Goal: Information Seeking & Learning: Learn about a topic

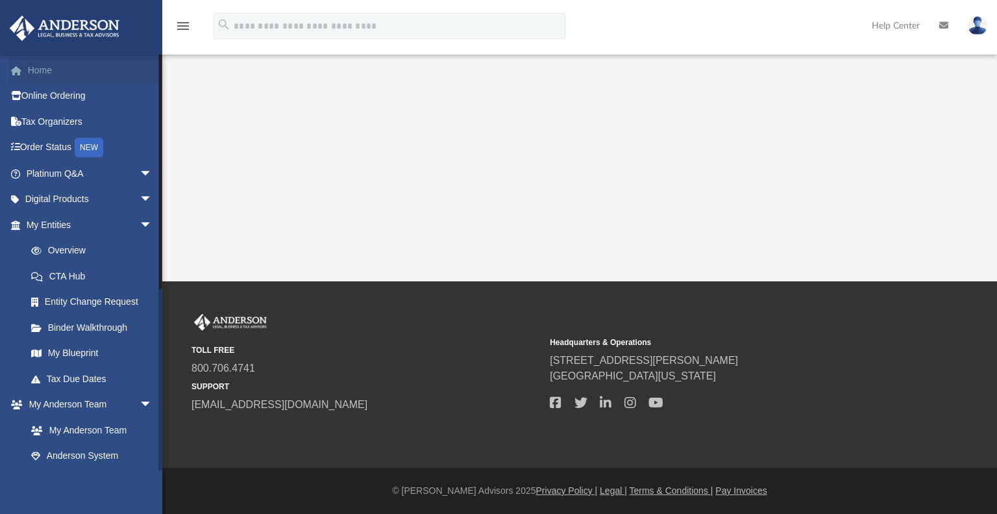
click at [35, 61] on link "Home" at bounding box center [90, 70] width 163 height 26
click at [52, 146] on link "Order Status NEW" at bounding box center [90, 147] width 163 height 27
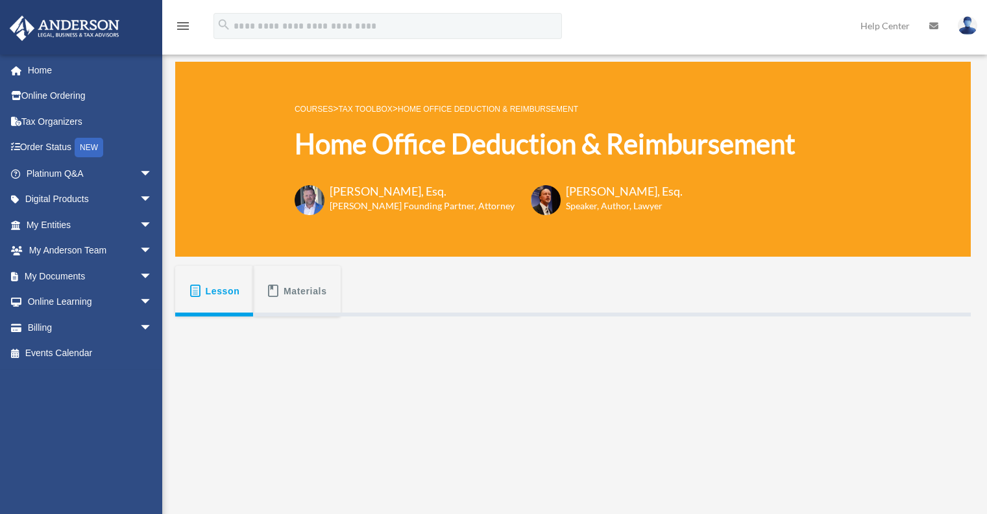
scroll to position [212, 0]
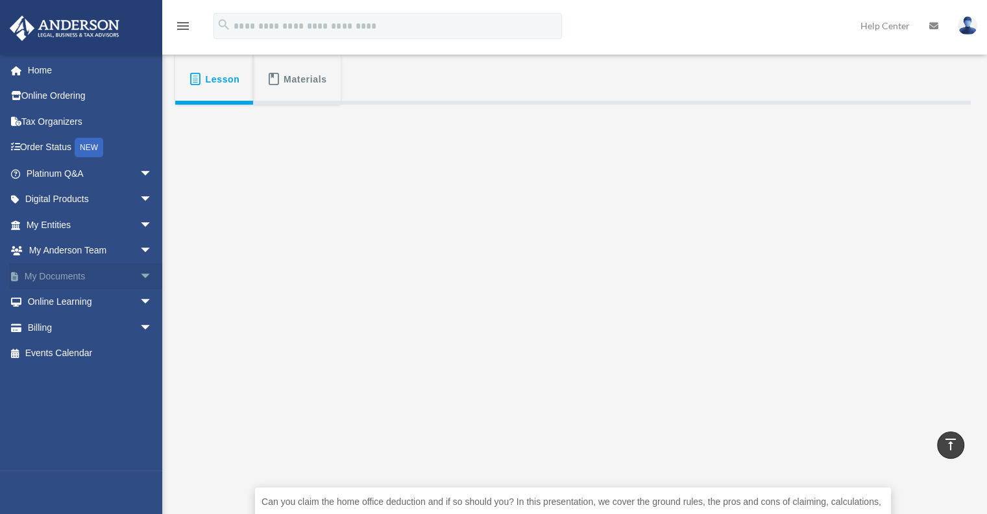
click at [61, 267] on link "My Documents arrow_drop_down" at bounding box center [90, 276] width 163 height 26
click at [60, 274] on link "My Documents arrow_drop_down" at bounding box center [90, 276] width 163 height 26
click at [140, 272] on span "arrow_drop_down" at bounding box center [153, 276] width 26 height 27
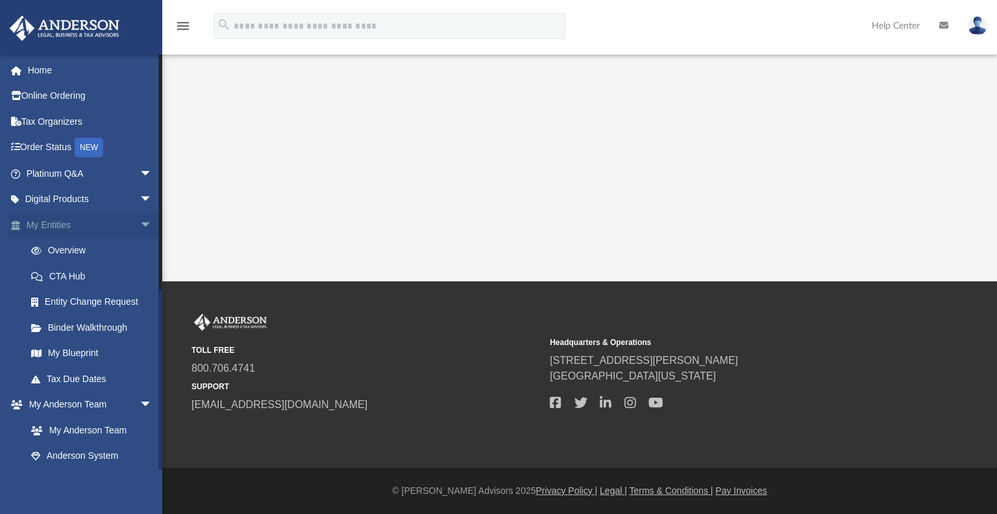
click at [140, 230] on span "arrow_drop_down" at bounding box center [153, 225] width 26 height 27
click at [140, 230] on span "arrow_drop_up" at bounding box center [153, 225] width 26 height 27
click at [68, 353] on link "My Blueprint" at bounding box center [95, 353] width 154 height 26
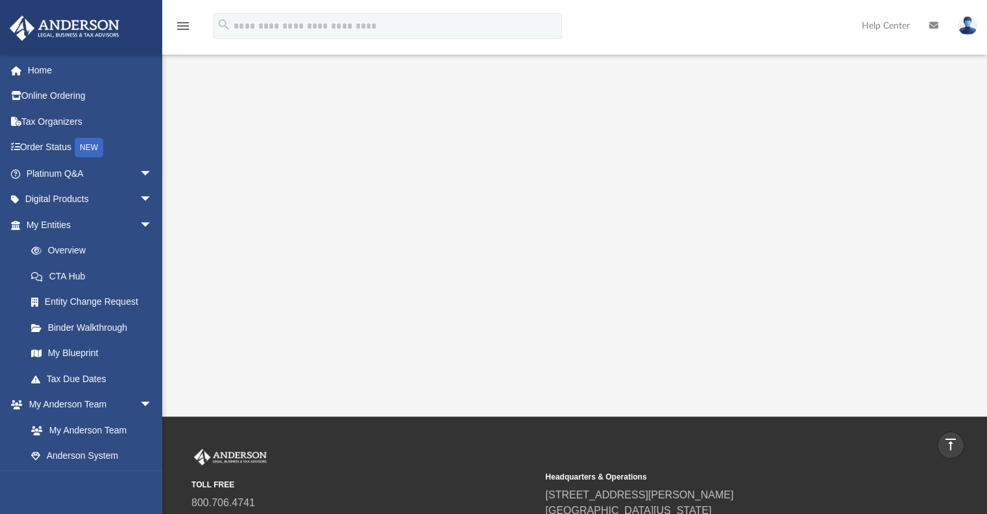
scroll to position [223, 0]
click at [41, 118] on link "Tax Organizers" at bounding box center [90, 121] width 163 height 26
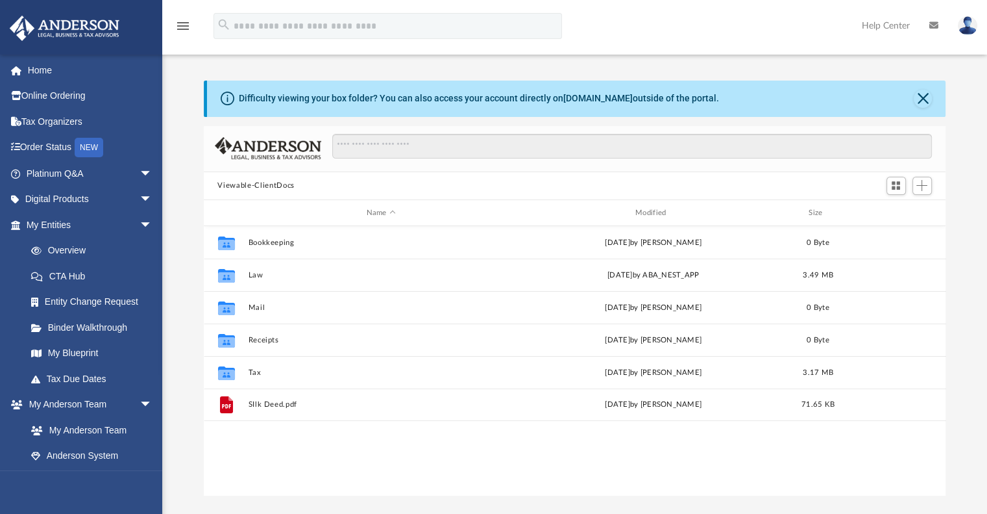
scroll to position [285, 732]
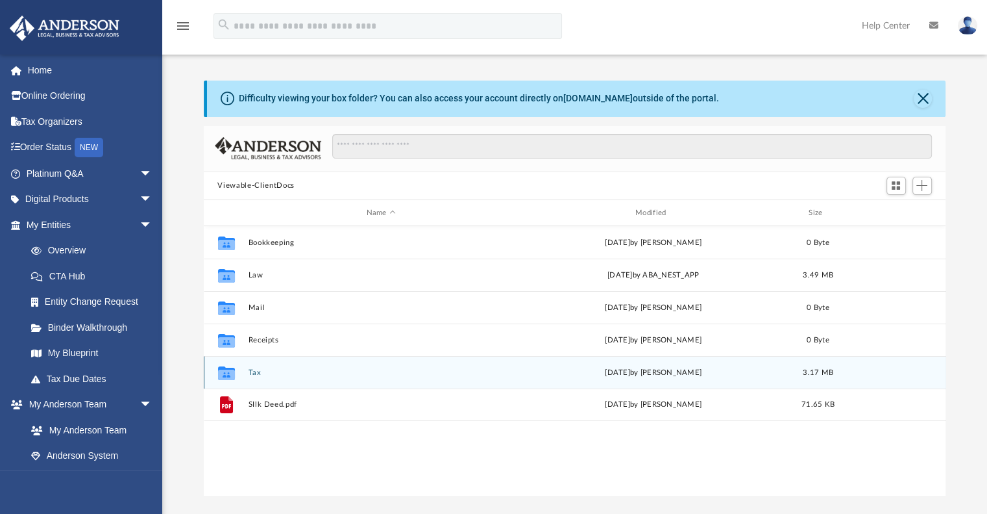
click at [254, 375] on button "Tax" at bounding box center [381, 372] width 266 height 8
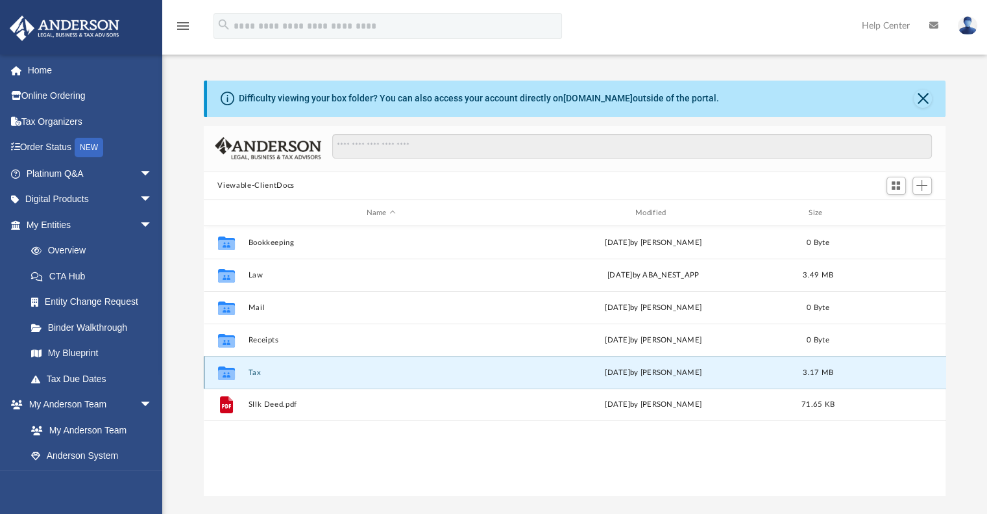
click at [254, 375] on button "Tax" at bounding box center [381, 372] width 266 height 8
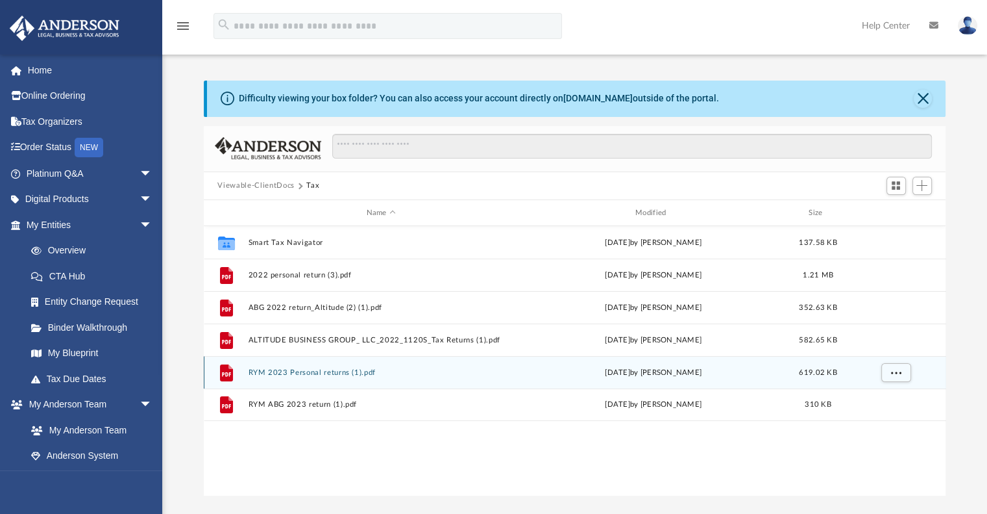
click at [223, 372] on icon "grid" at bounding box center [225, 374] width 9 height 4
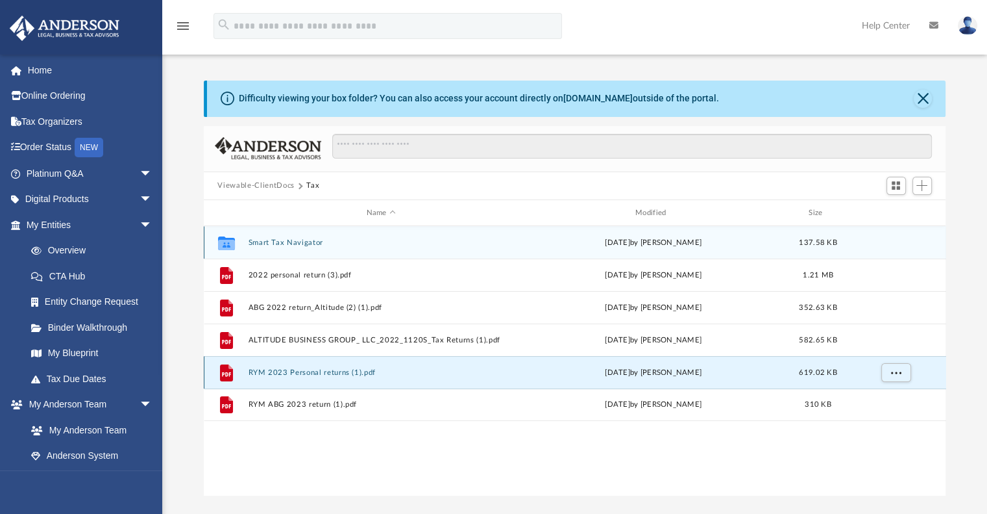
click at [301, 236] on div "Collaborated Folder Smart Tax Navigator Thu Sep 11 2025 by Ron Sucre 137.58 KB" at bounding box center [575, 242] width 743 height 32
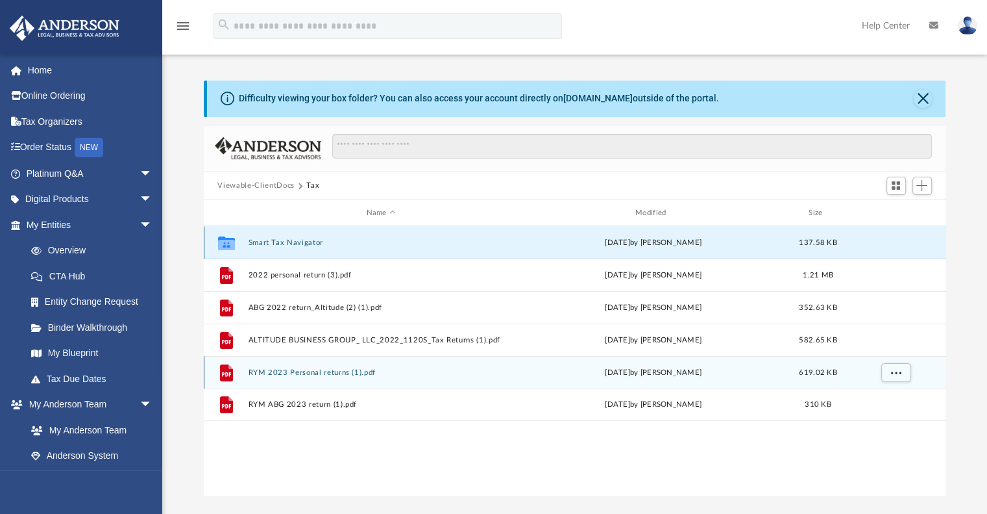
click at [230, 238] on icon "grid" at bounding box center [225, 243] width 17 height 14
click at [286, 241] on button "Smart Tax Navigator" at bounding box center [381, 242] width 266 height 8
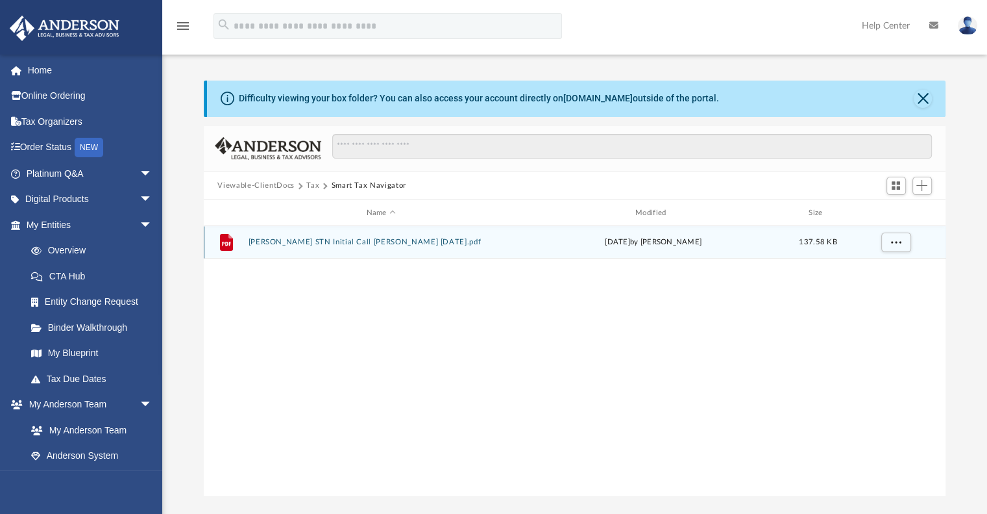
click at [331, 243] on button "Kia Alkema STN Initial Call Summar 09-11-25.pdf" at bounding box center [381, 242] width 266 height 8
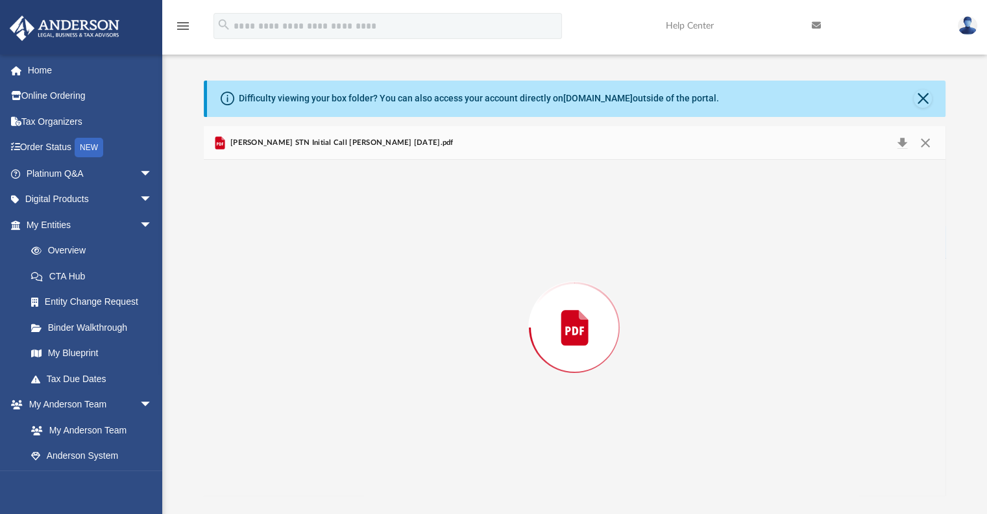
click at [331, 243] on div "Preview" at bounding box center [575, 327] width 743 height 335
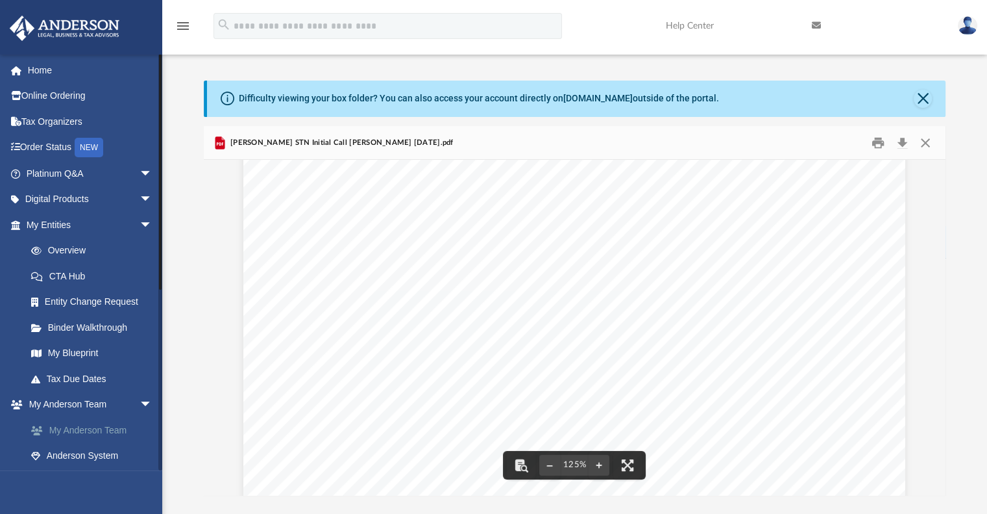
click at [112, 434] on link "My Anderson Team" at bounding box center [95, 430] width 154 height 26
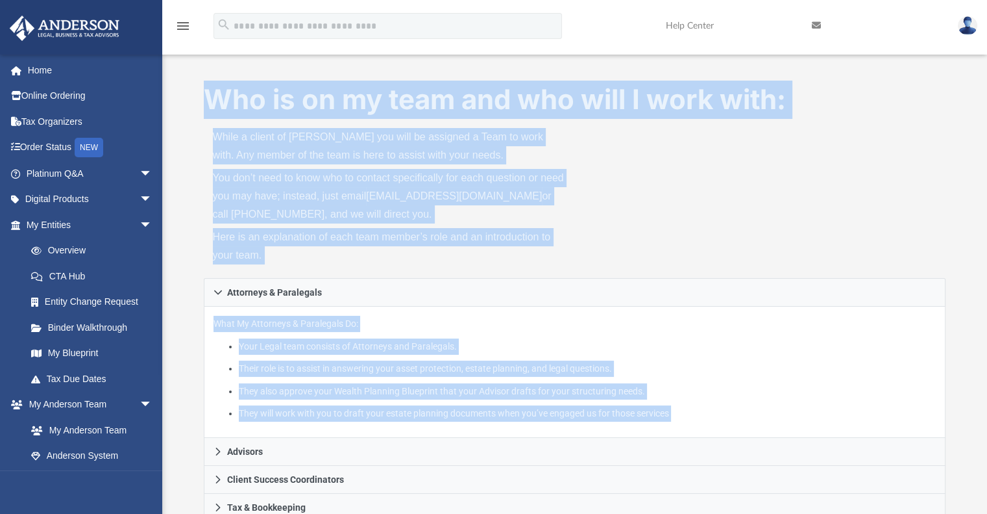
click at [540, 357] on ul "Your Legal team consists of Attorneys and Paralegals. Their role is to assist i…" at bounding box center [575, 379] width 723 height 83
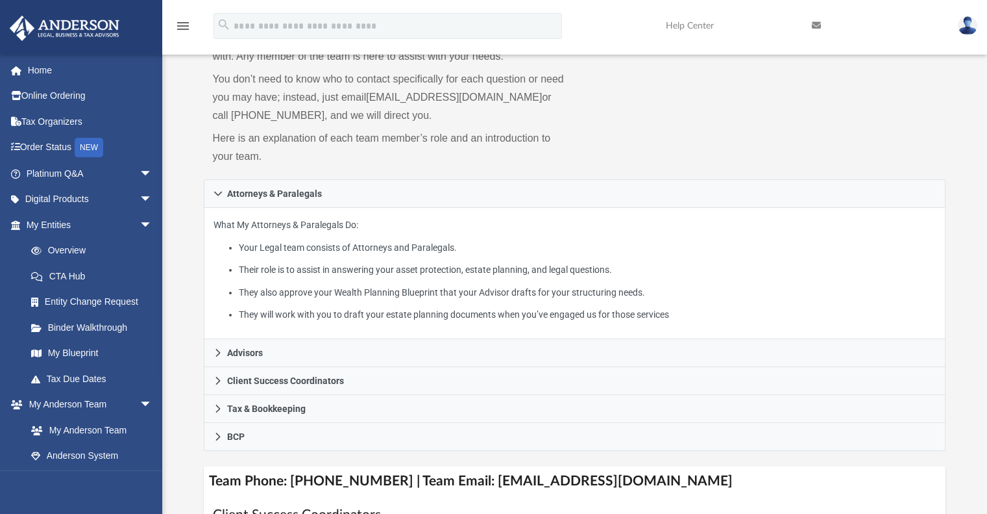
scroll to position [105, 0]
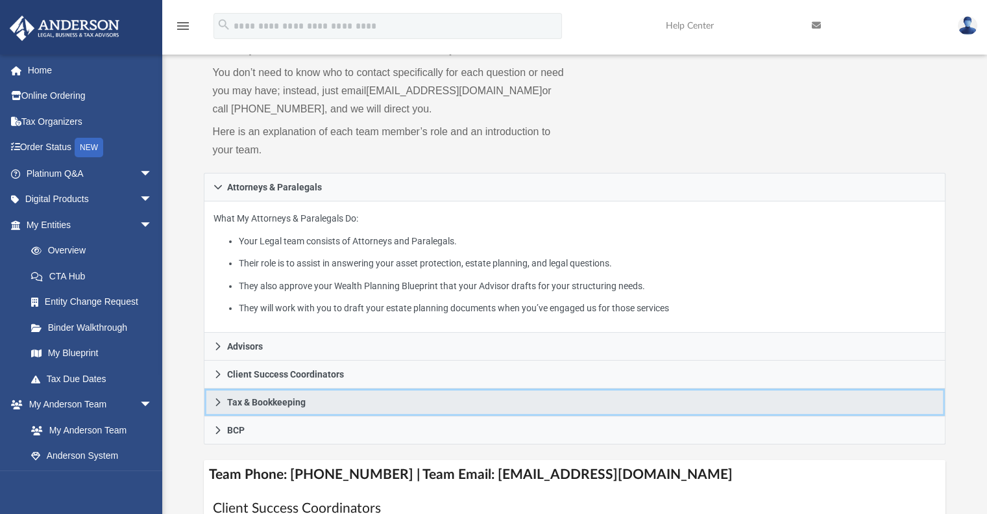
click at [314, 404] on link "Tax & Bookkeeping" at bounding box center [575, 402] width 743 height 28
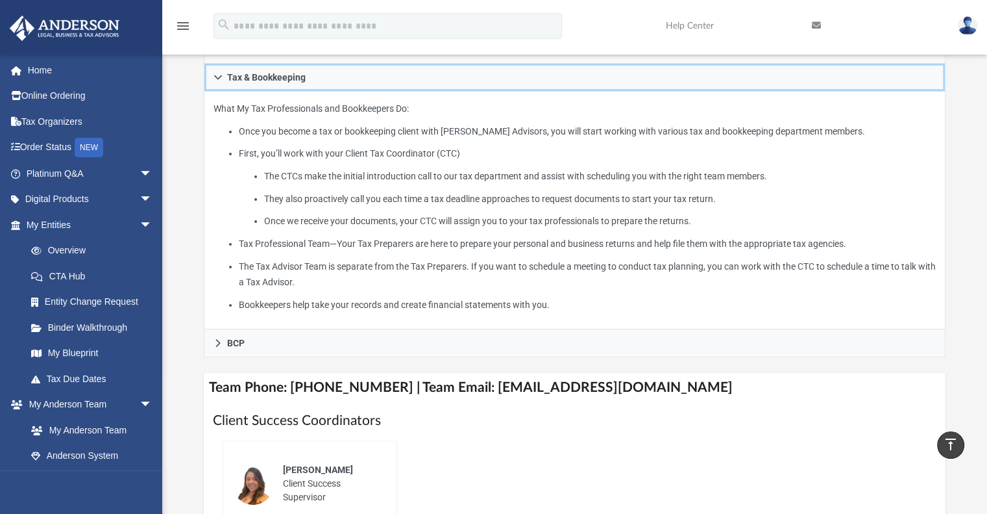
scroll to position [300, 0]
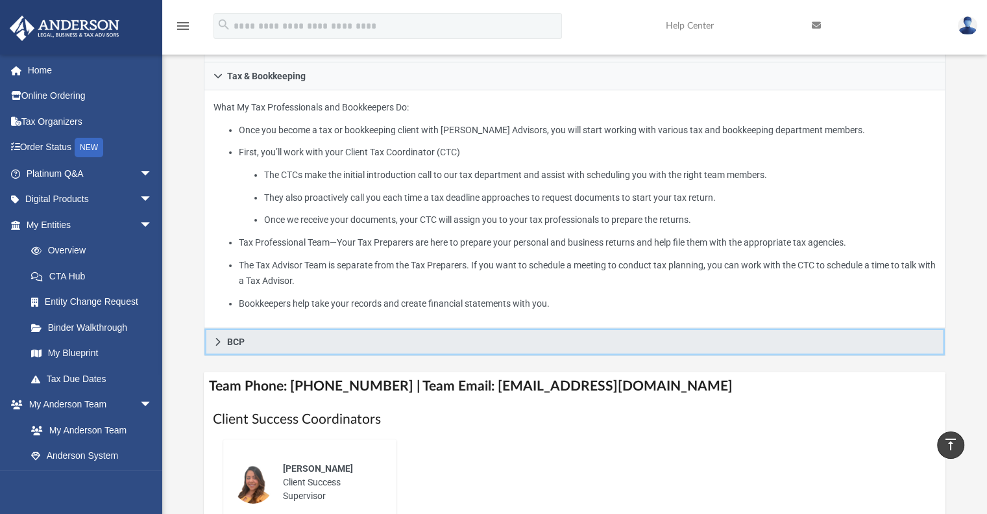
click at [248, 334] on link "BCP" at bounding box center [575, 342] width 743 height 28
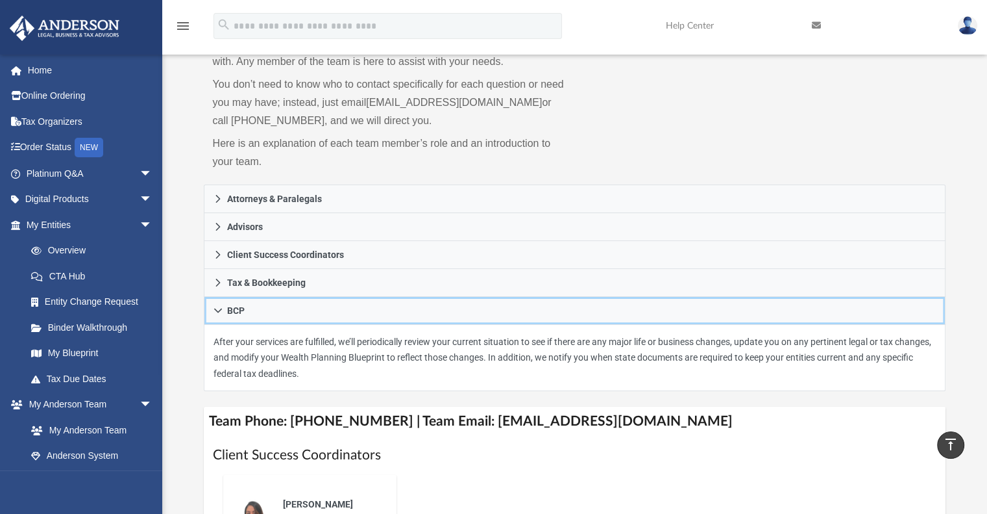
scroll to position [78, 0]
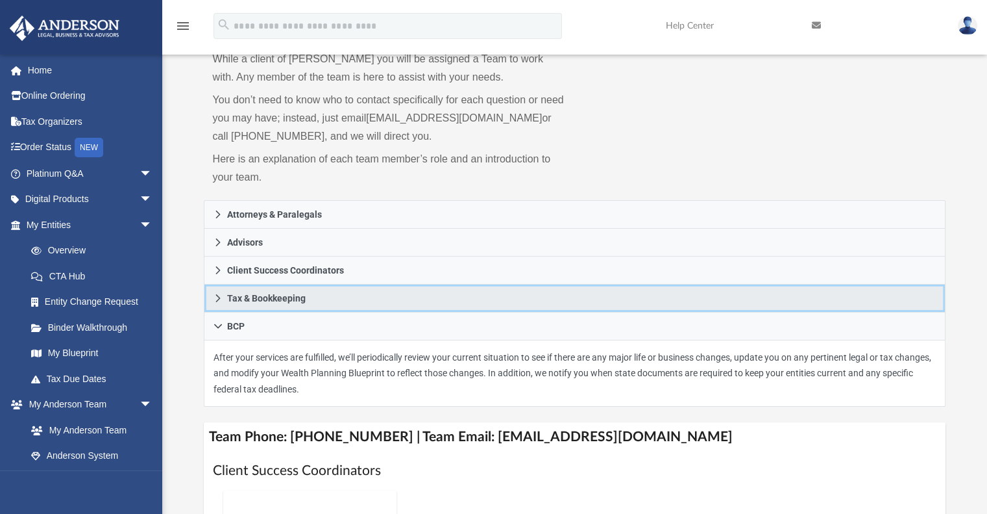
click at [240, 290] on link "Tax & Bookkeeping" at bounding box center [575, 298] width 743 height 28
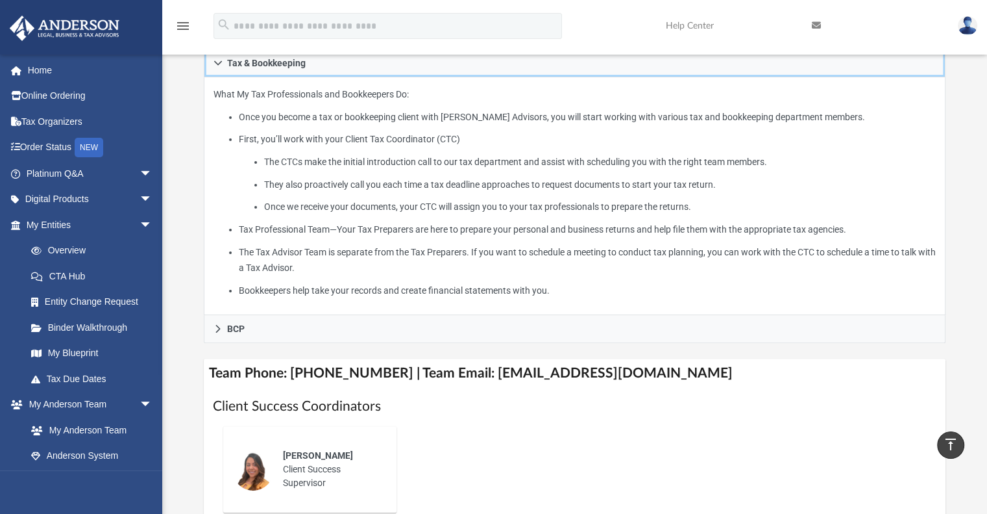
scroll to position [314, 0]
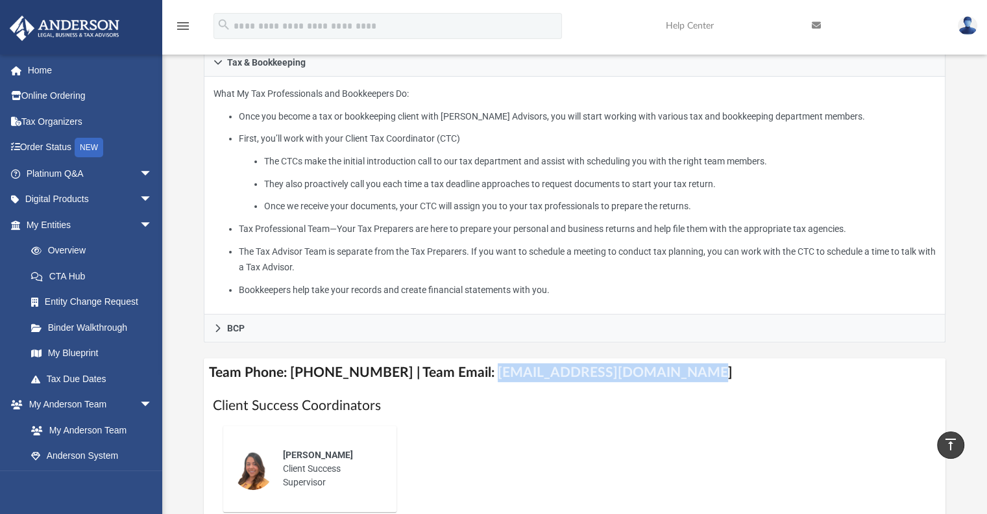
drag, startPoint x: 670, startPoint y: 371, endPoint x: 473, endPoint y: 371, distance: 197.4
click at [473, 371] on h4 "Team Phone: (725) 208-3141 | Team Email: myteam@andersonadvisors.com" at bounding box center [575, 372] width 743 height 29
copy h4 "myteam@andersonadvisors.com"
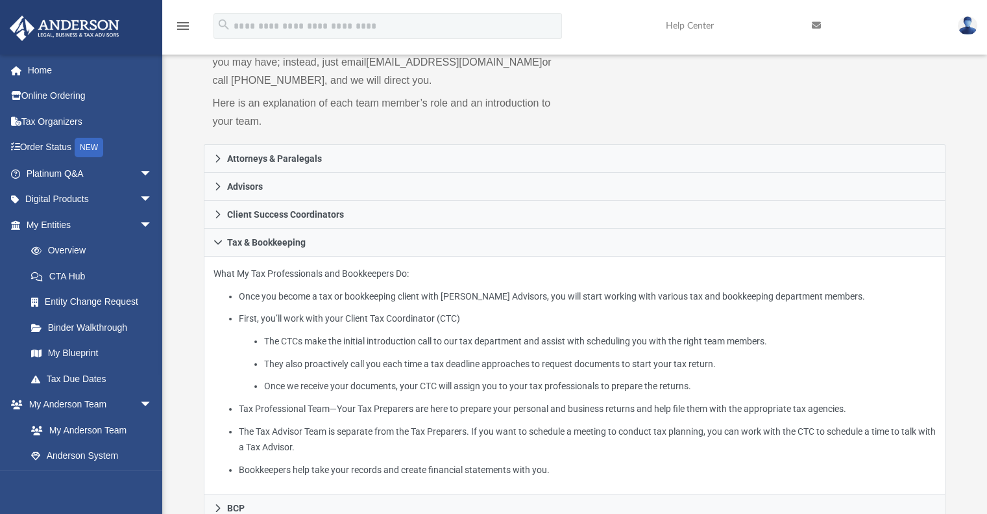
scroll to position [130, 0]
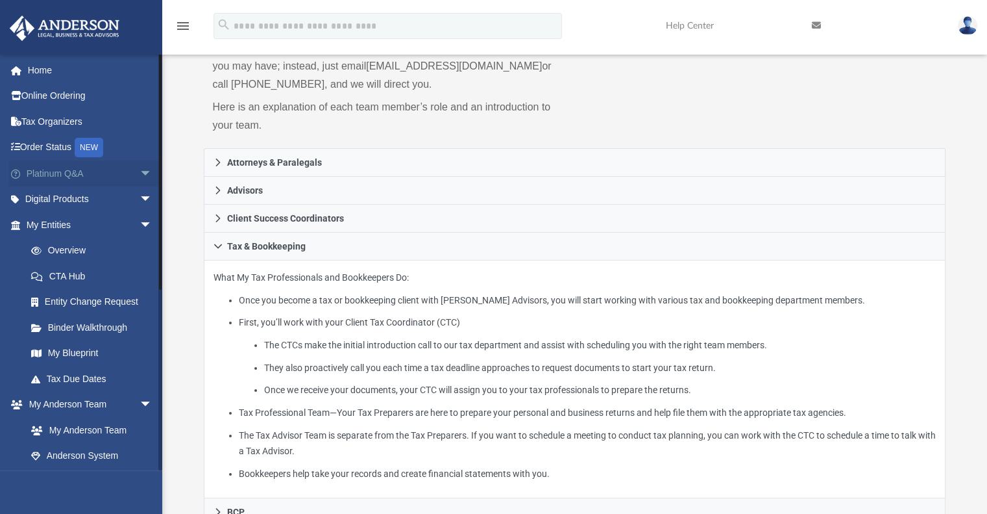
click at [101, 181] on link "Platinum Q&A arrow_drop_down" at bounding box center [90, 173] width 163 height 26
click at [37, 175] on link "Platinum Q&A arrow_drop_down" at bounding box center [90, 173] width 163 height 26
click at [140, 172] on span "arrow_drop_down" at bounding box center [153, 173] width 26 height 27
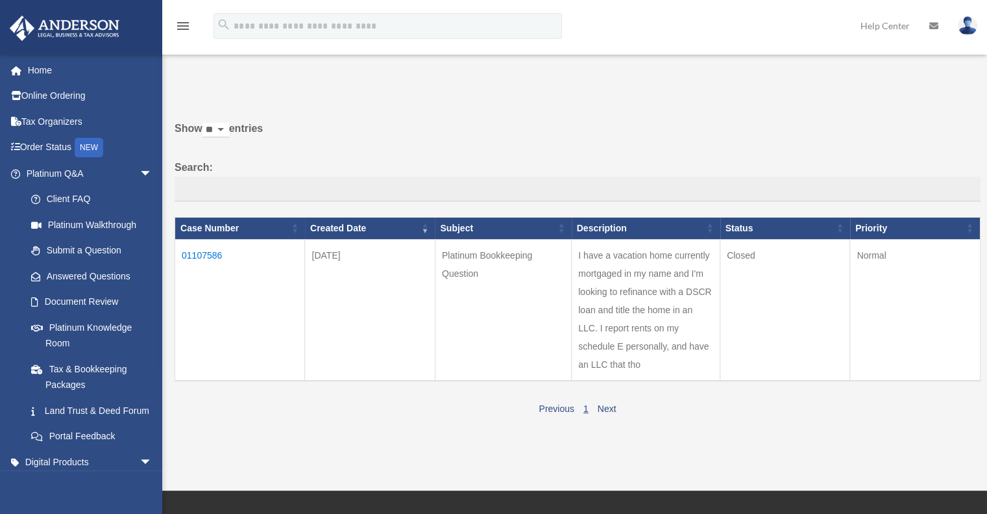
scroll to position [3, 0]
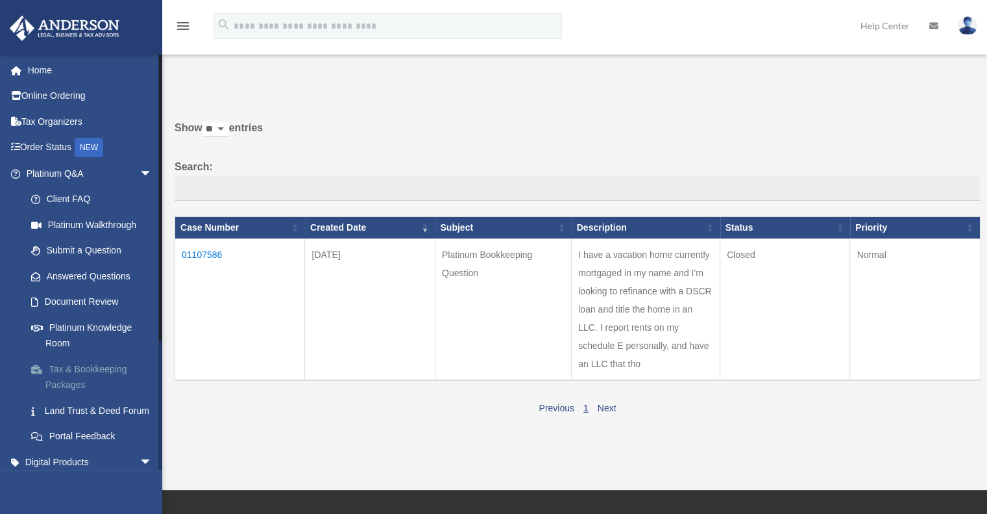
click at [66, 366] on link "Tax & Bookkeeping Packages" at bounding box center [95, 377] width 154 height 42
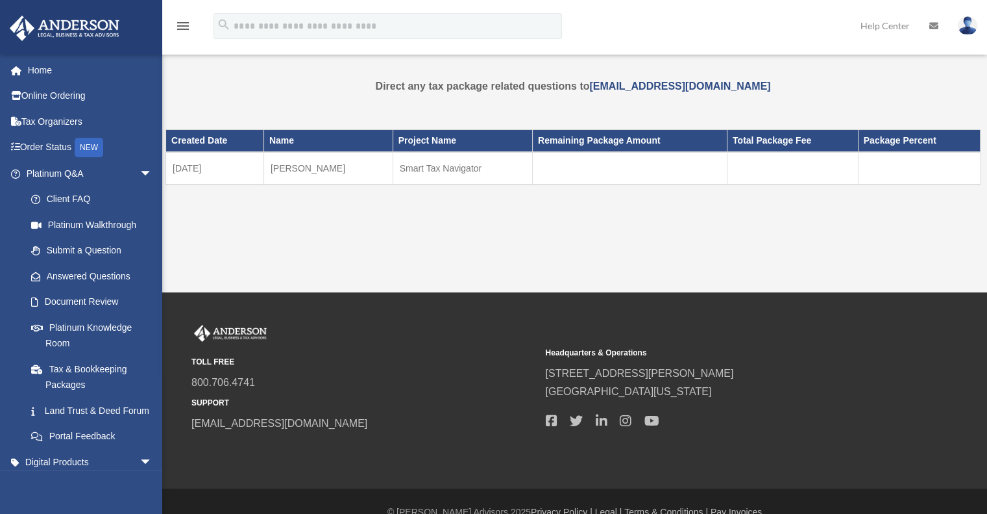
click at [426, 171] on td "Smart Tax Navigator" at bounding box center [463, 168] width 140 height 32
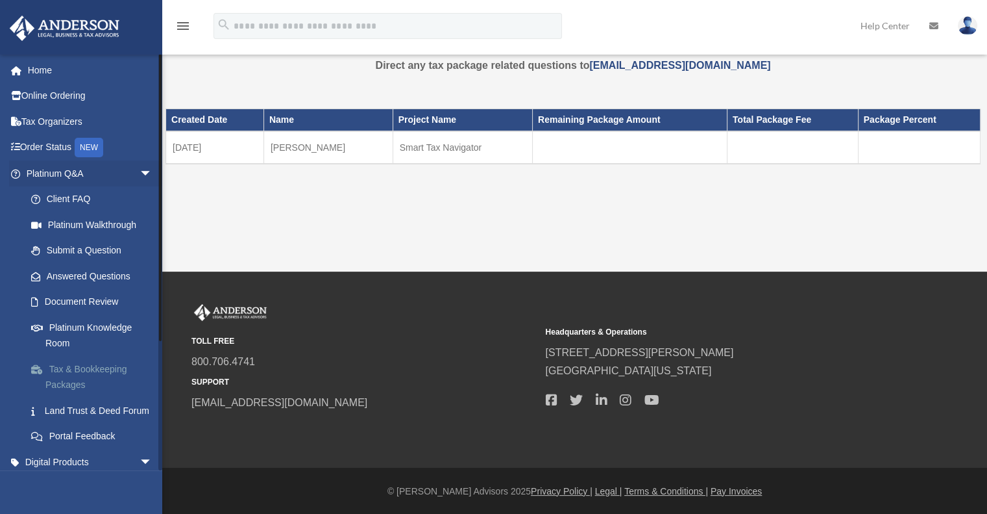
click at [56, 376] on link "Tax & Bookkeeping Packages" at bounding box center [95, 377] width 154 height 42
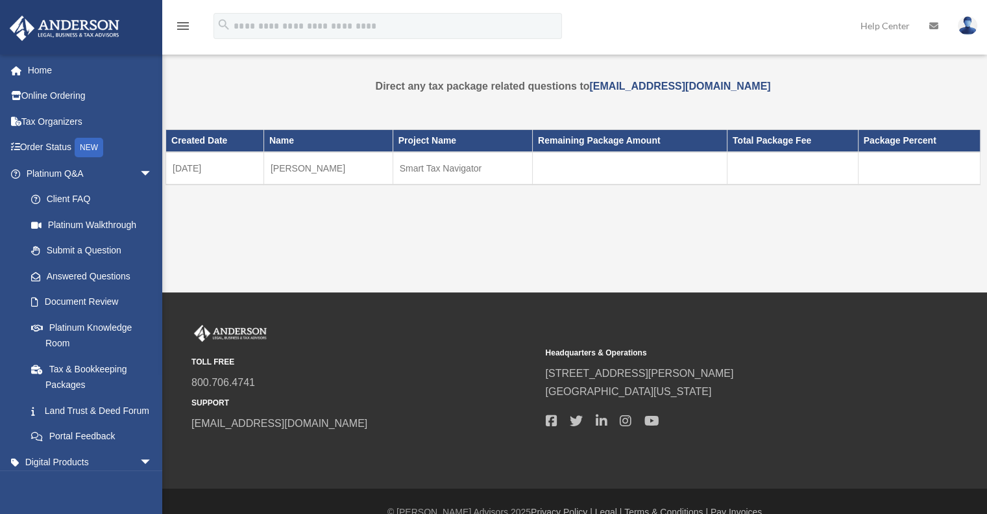
click at [87, 223] on link "Platinum Walkthrough" at bounding box center [95, 225] width 154 height 26
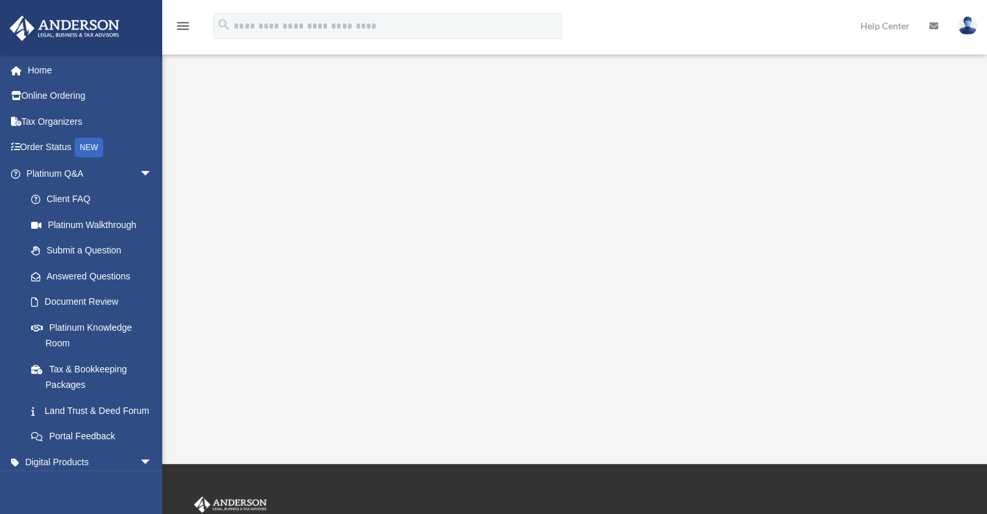
scroll to position [109, 0]
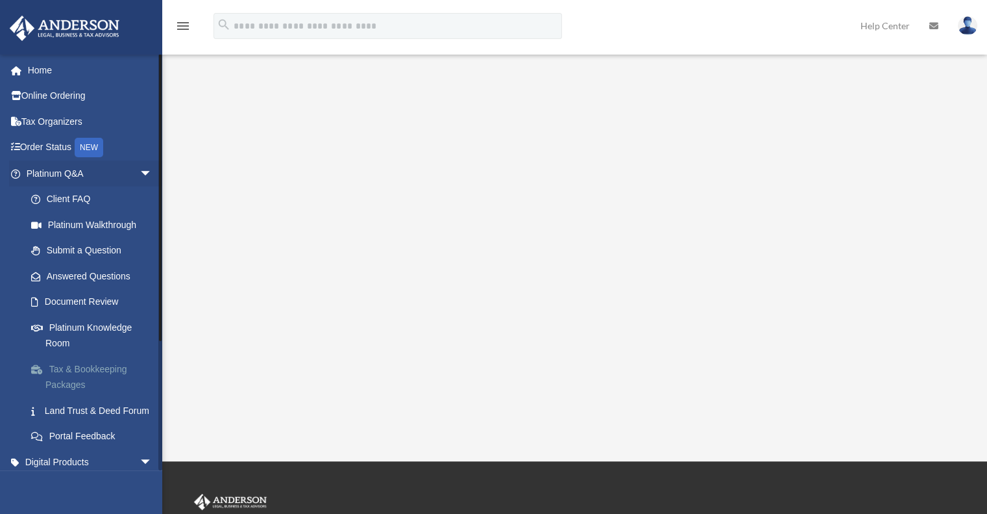
click at [84, 393] on link "Tax & Bookkeeping Packages" at bounding box center [95, 377] width 154 height 42
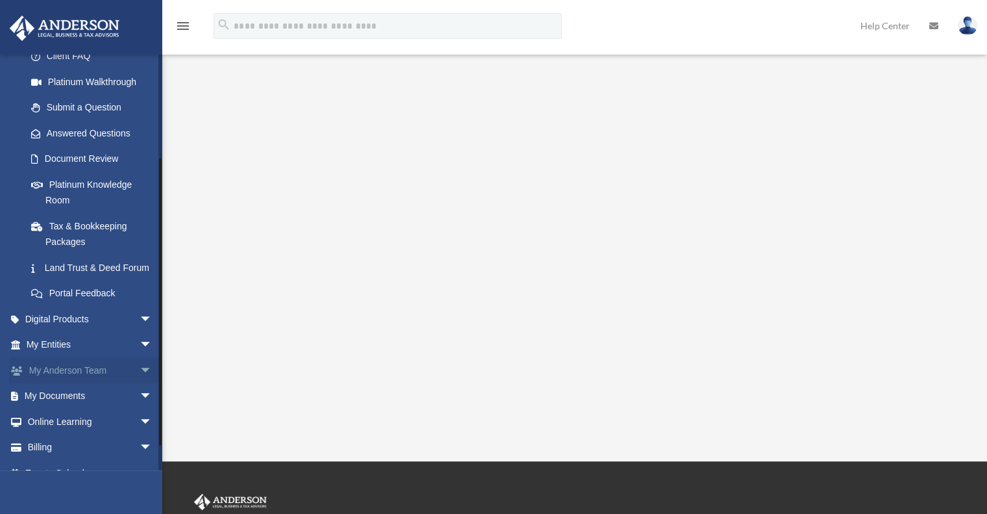
scroll to position [177, 0]
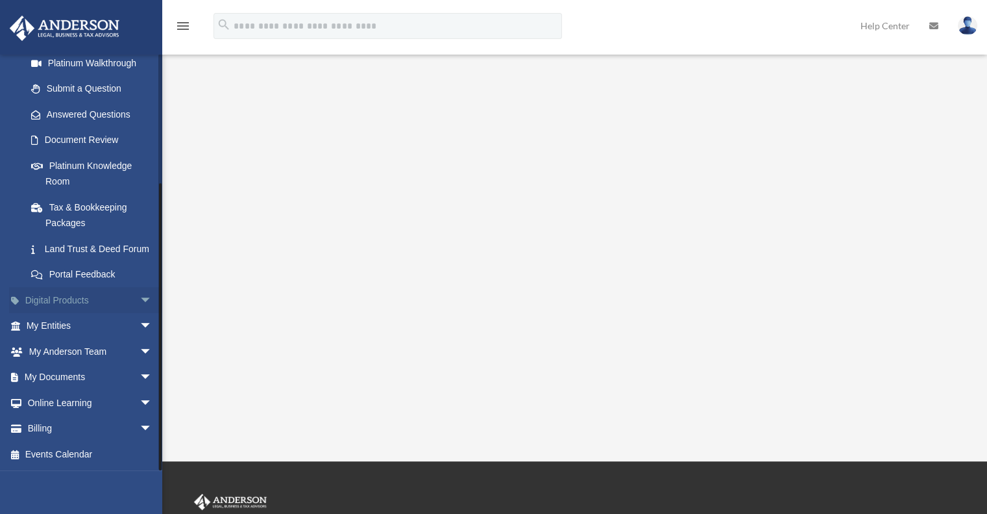
click at [118, 303] on link "Digital Products arrow_drop_down" at bounding box center [90, 300] width 163 height 26
click at [140, 297] on span "arrow_drop_down" at bounding box center [153, 300] width 26 height 27
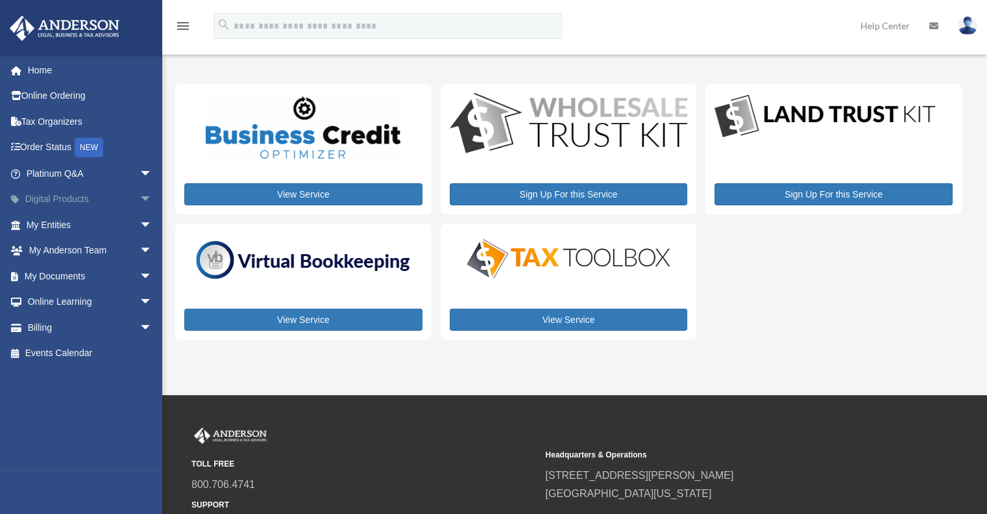
click at [140, 199] on span "arrow_drop_down" at bounding box center [153, 199] width 26 height 27
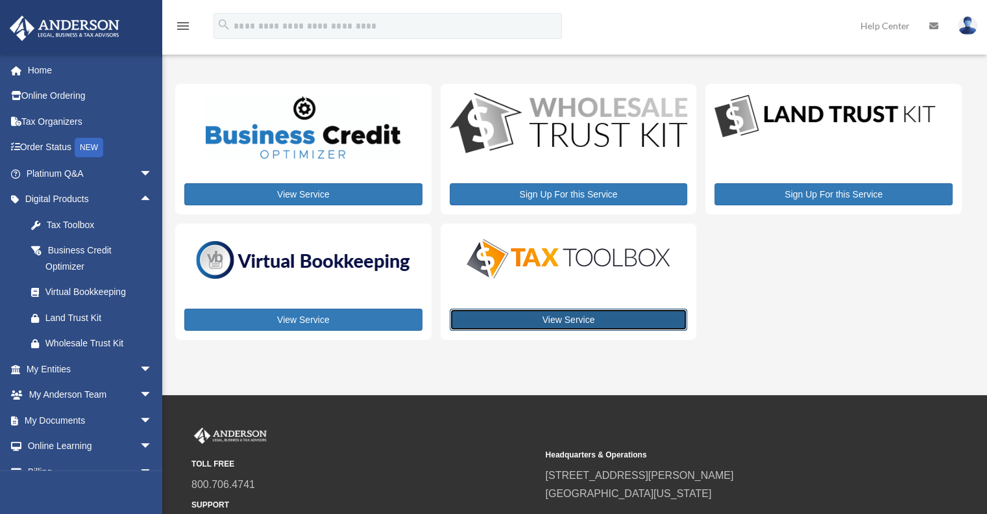
click at [532, 317] on link "View Service" at bounding box center [569, 319] width 238 height 22
